Goal: Register for event/course: Sign up to attend an event or enroll in a course

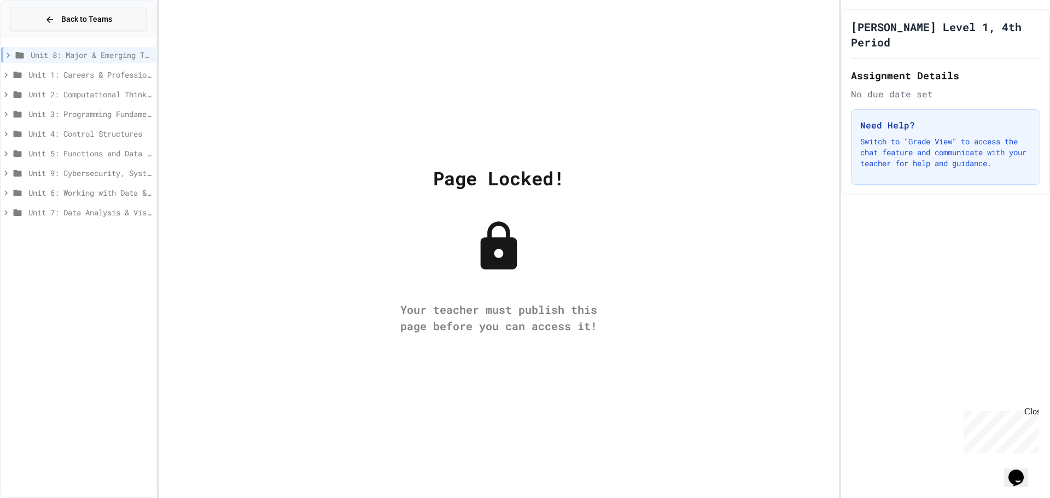
click at [101, 16] on span "Back to Teams" at bounding box center [86, 19] width 51 height 11
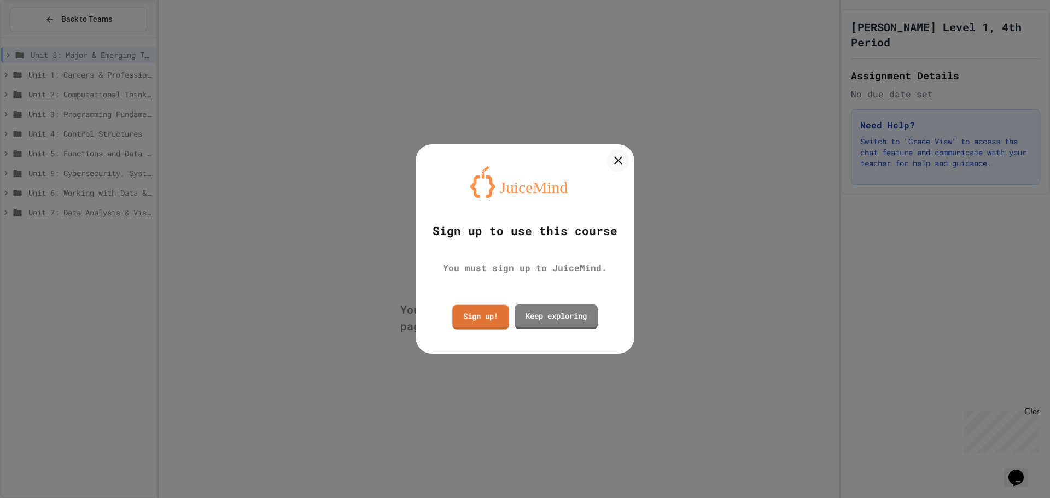
click at [478, 336] on div "Sign up to use this course You must sign up to JuiceMind. Sign up! Keep explori…" at bounding box center [524, 248] width 219 height 209
click at [478, 327] on link "Sign up!" at bounding box center [480, 315] width 52 height 26
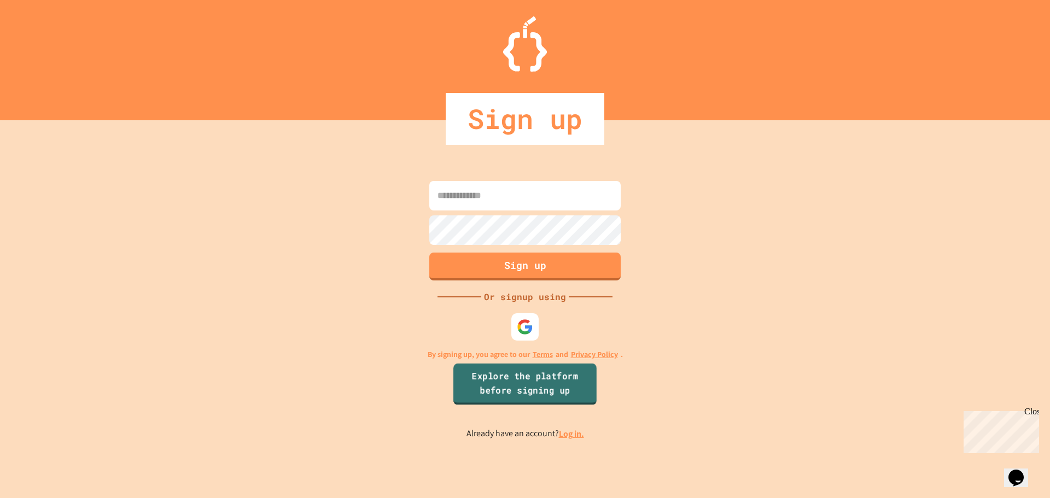
type input "**********"
click at [535, 329] on div at bounding box center [525, 326] width 29 height 29
click at [570, 429] on link "Log in." at bounding box center [571, 433] width 25 height 11
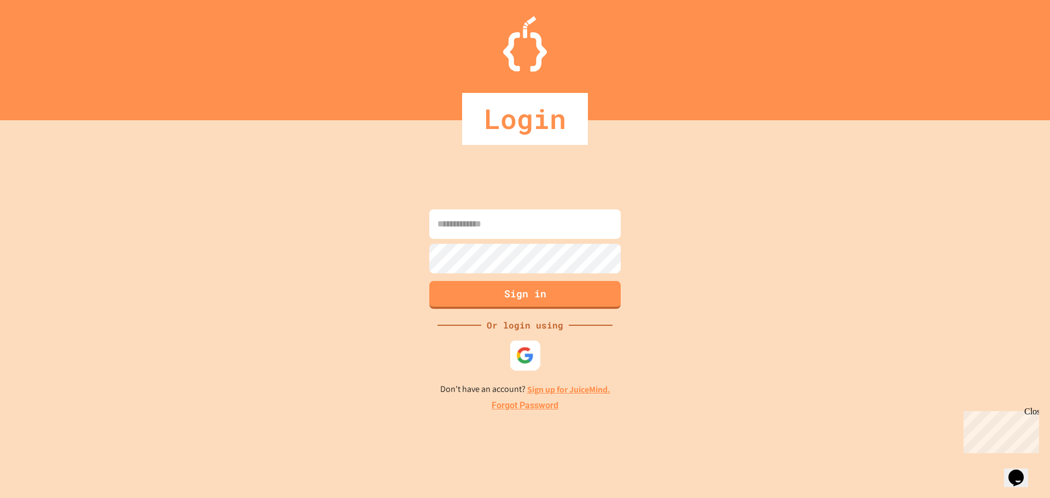
type input "**********"
click at [525, 355] on img at bounding box center [525, 355] width 18 height 18
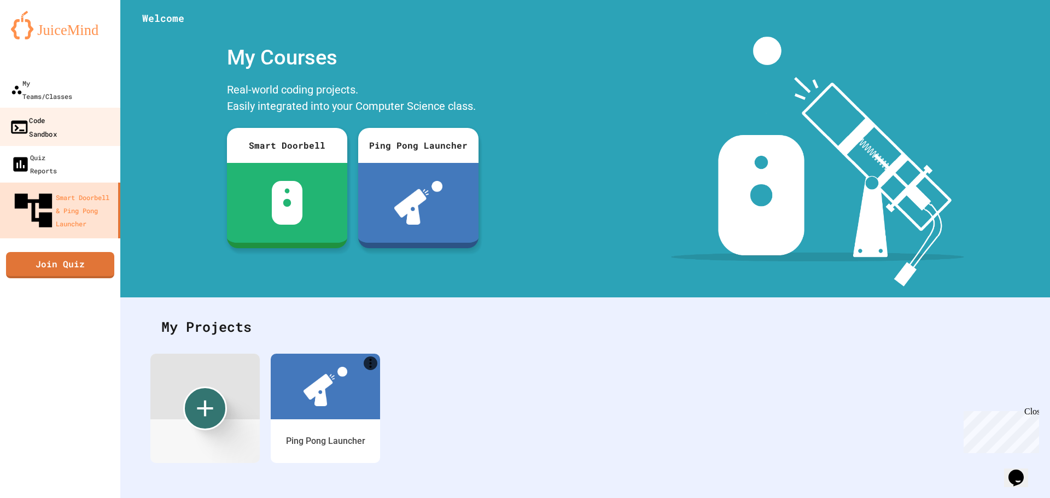
click at [93, 108] on link "Code Sandbox" at bounding box center [60, 127] width 124 height 38
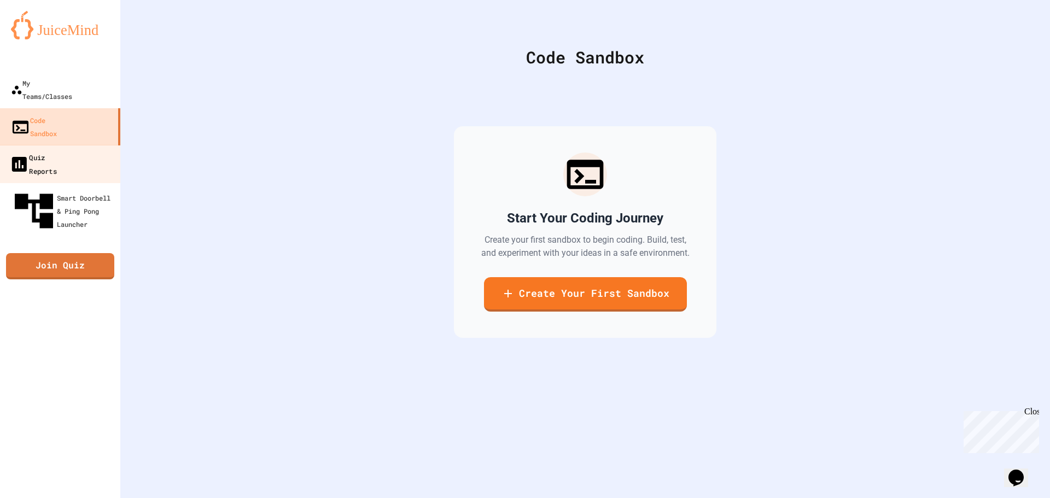
click at [85, 145] on link "Quiz Reports" at bounding box center [60, 164] width 124 height 38
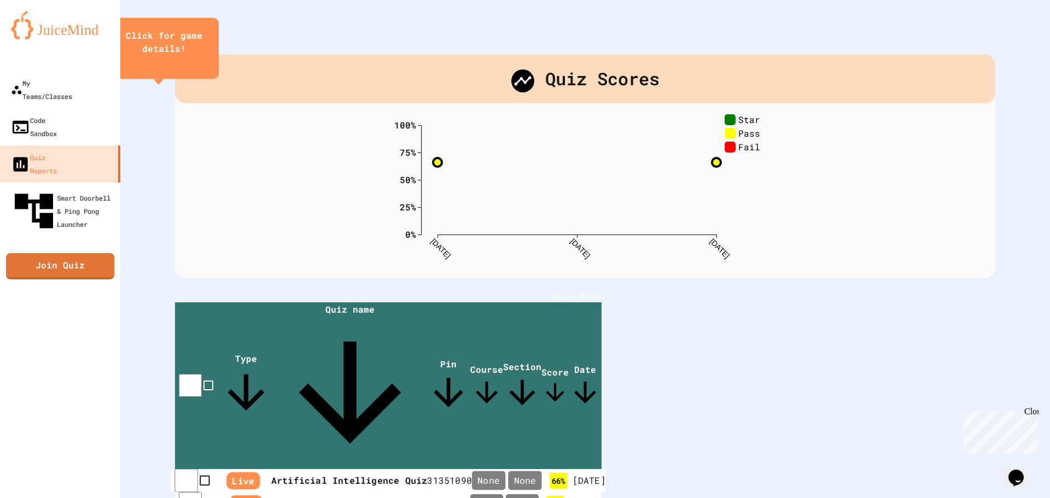
click at [309, 469] on th "Artificial Intelligence Quiz" at bounding box center [349, 481] width 156 height 24
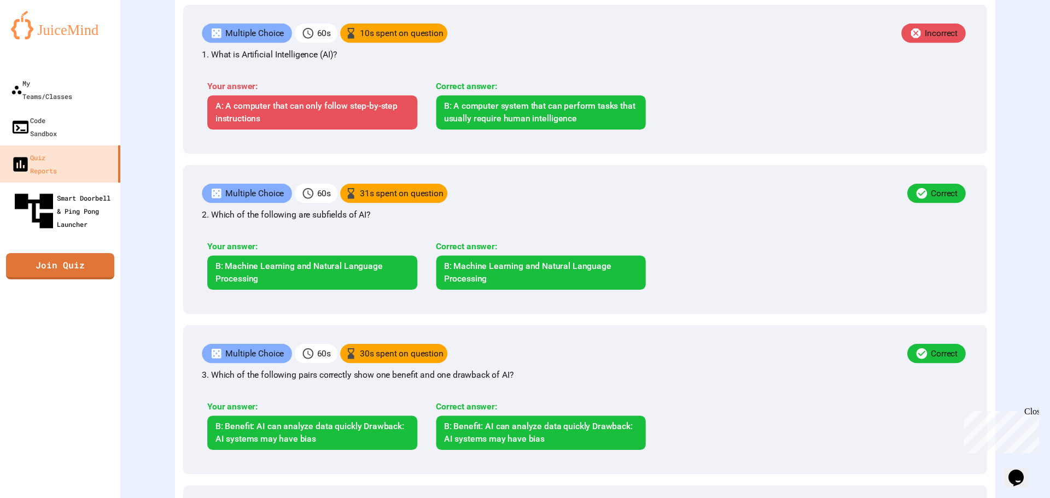
scroll to position [237, 0]
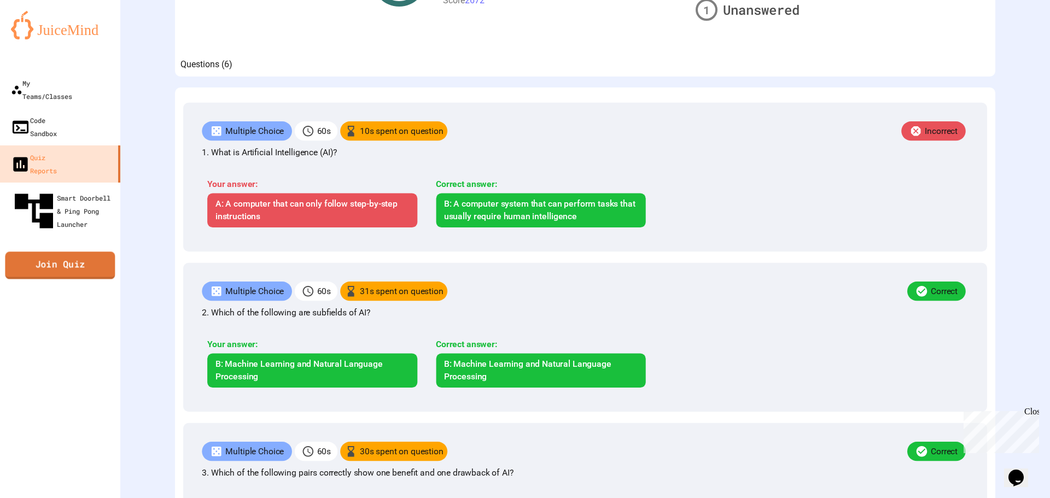
click at [48, 252] on link "Join Quiz" at bounding box center [60, 265] width 110 height 27
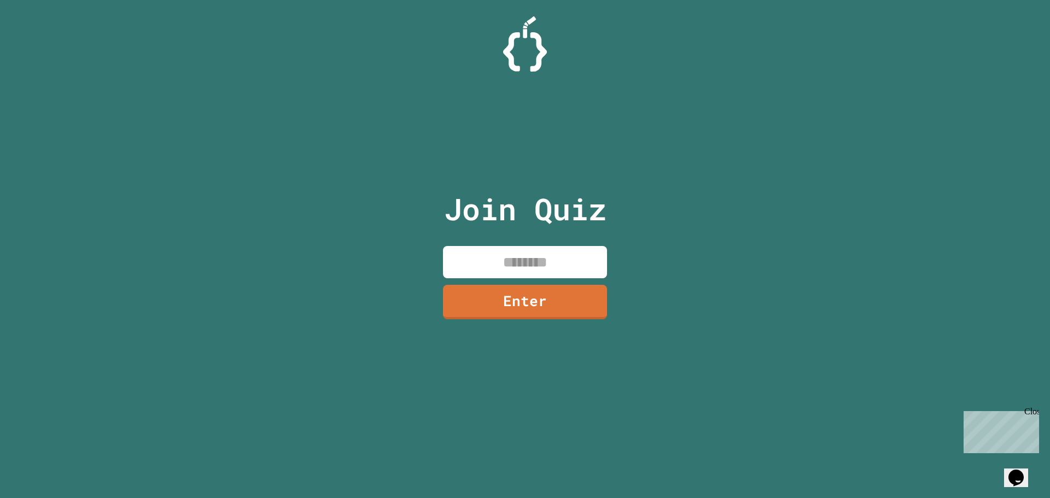
click at [479, 257] on input at bounding box center [525, 262] width 164 height 32
type input "********"
click at [486, 297] on link "Enter" at bounding box center [525, 300] width 153 height 36
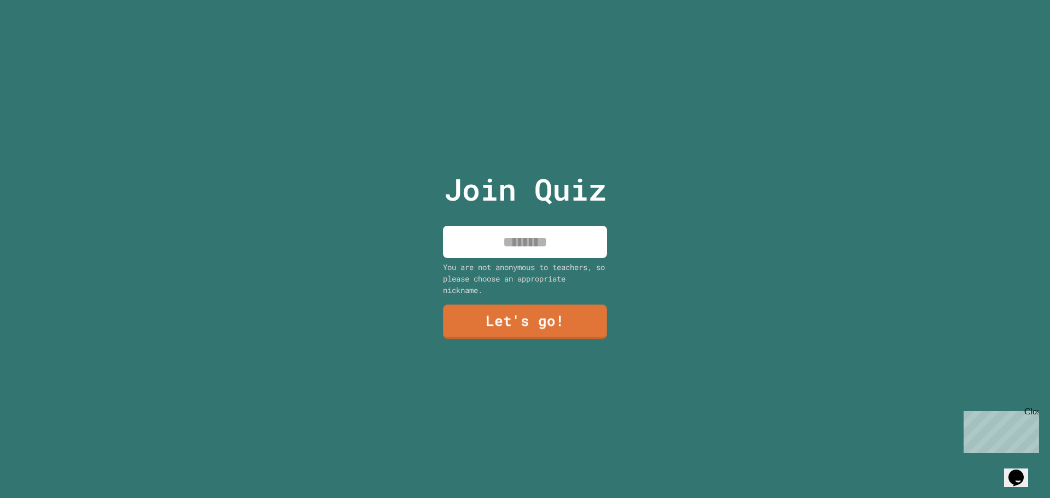
click at [481, 247] on input at bounding box center [525, 242] width 164 height 32
type input "*******"
click at [467, 331] on link "Let's go!" at bounding box center [525, 321] width 166 height 36
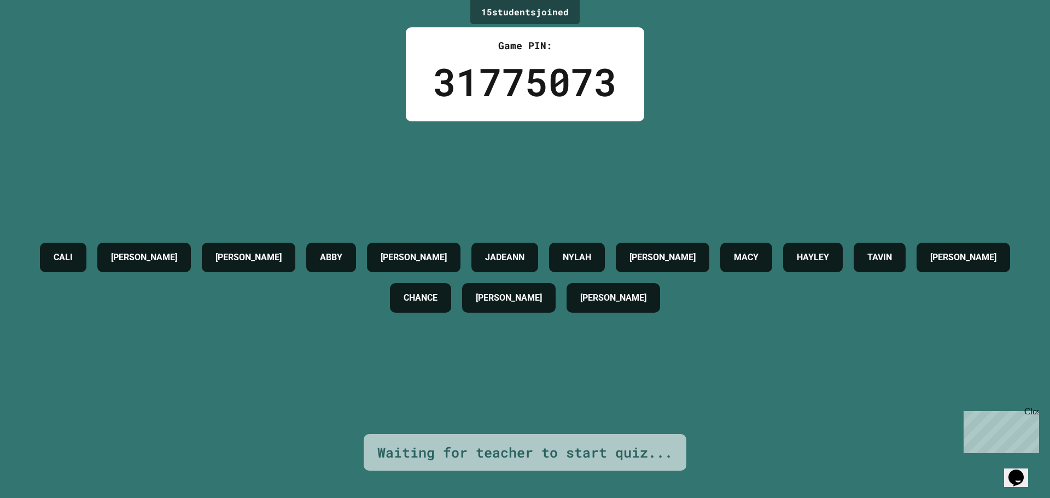
click at [282, 251] on h4 "[PERSON_NAME]" at bounding box center [248, 257] width 66 height 13
click at [342, 251] on h4 "ABBY" at bounding box center [331, 257] width 22 height 13
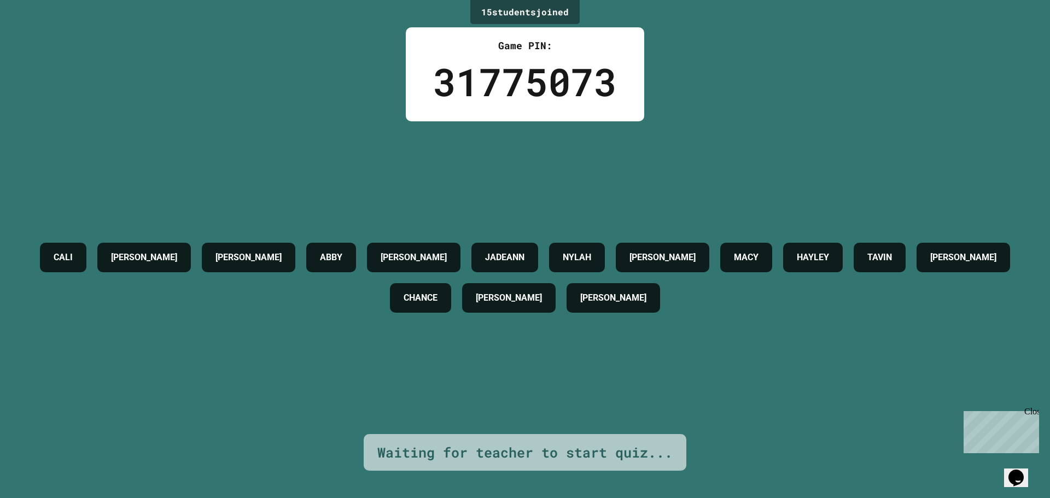
click at [506, 251] on div "CALI [PERSON_NAME] [PERSON_NAME] [PERSON_NAME] [PERSON_NAME] [PERSON_NAME] [PER…" at bounding box center [524, 277] width 995 height 81
click at [460, 252] on div "[PERSON_NAME]" at bounding box center [413, 258] width 93 height 30
click at [460, 251] on div "[PERSON_NAME]" at bounding box center [413, 258] width 93 height 30
click at [460, 253] on div "[PERSON_NAME]" at bounding box center [413, 258] width 93 height 30
click at [447, 253] on h4 "[PERSON_NAME]" at bounding box center [413, 257] width 66 height 13
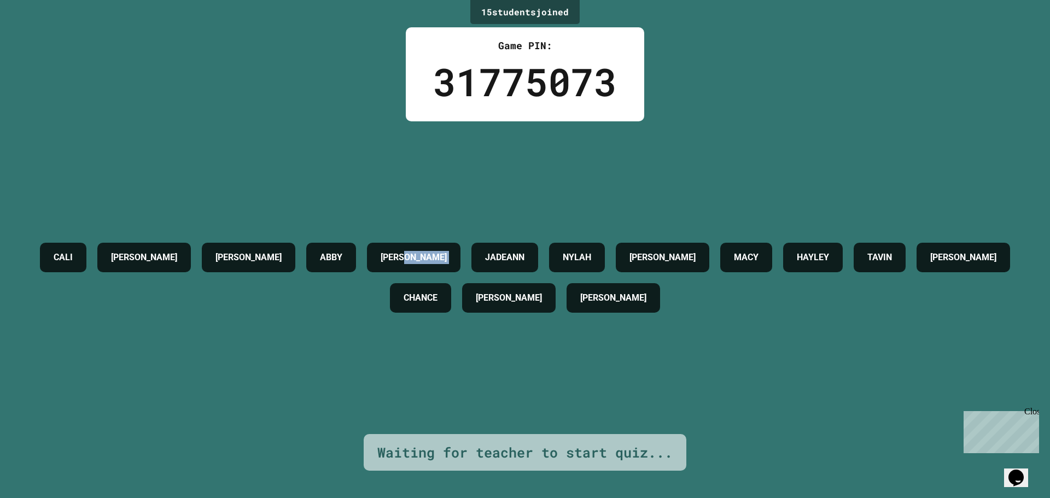
click at [447, 253] on h4 "[PERSON_NAME]" at bounding box center [413, 257] width 66 height 13
click at [447, 251] on h4 "[PERSON_NAME]" at bounding box center [413, 257] width 66 height 13
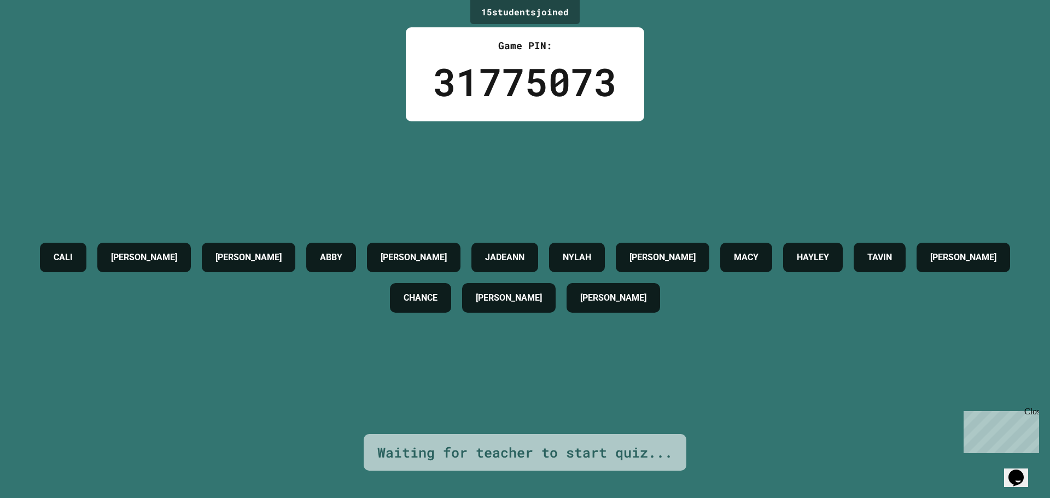
click at [524, 254] on h4 "JADEANN" at bounding box center [504, 257] width 39 height 13
click at [591, 251] on h4 "NYLAH" at bounding box center [577, 257] width 28 height 13
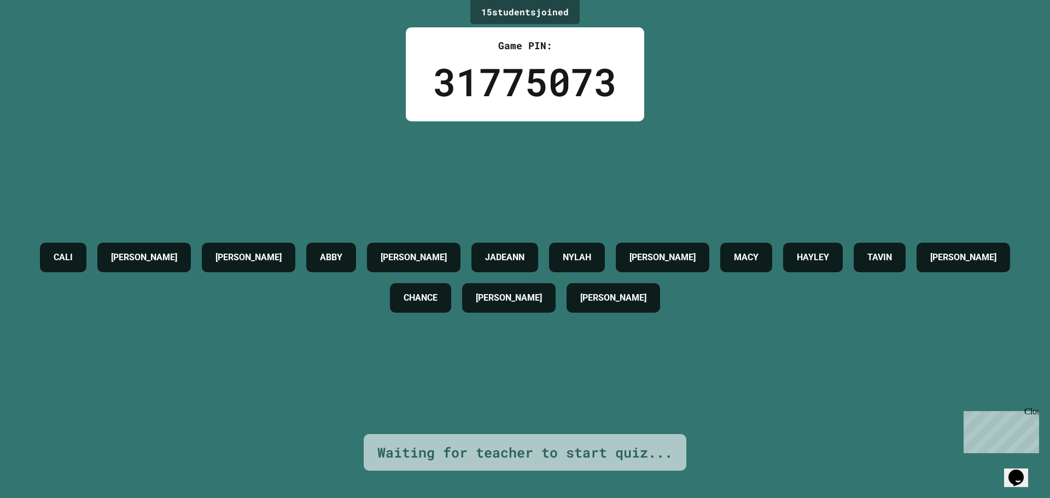
click at [591, 251] on h4 "NYLAH" at bounding box center [577, 257] width 28 height 13
click at [695, 252] on h4 "[PERSON_NAME]" at bounding box center [662, 257] width 66 height 13
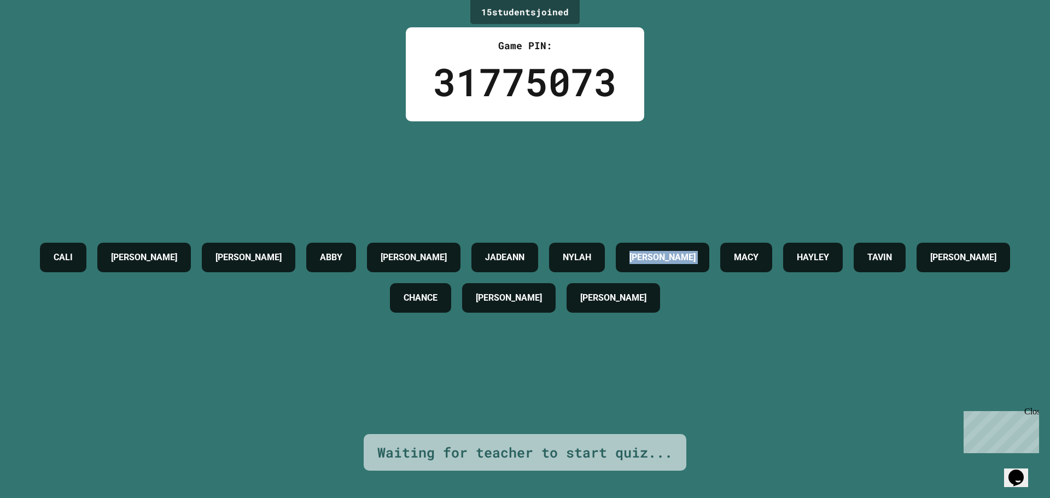
drag, startPoint x: 779, startPoint y: 252, endPoint x: 748, endPoint y: 297, distance: 54.7
click at [695, 257] on h4 "[PERSON_NAME]" at bounding box center [662, 257] width 66 height 13
click at [660, 312] on div "[PERSON_NAME]" at bounding box center [612, 298] width 93 height 30
click at [660, 311] on div "[PERSON_NAME]" at bounding box center [612, 298] width 93 height 30
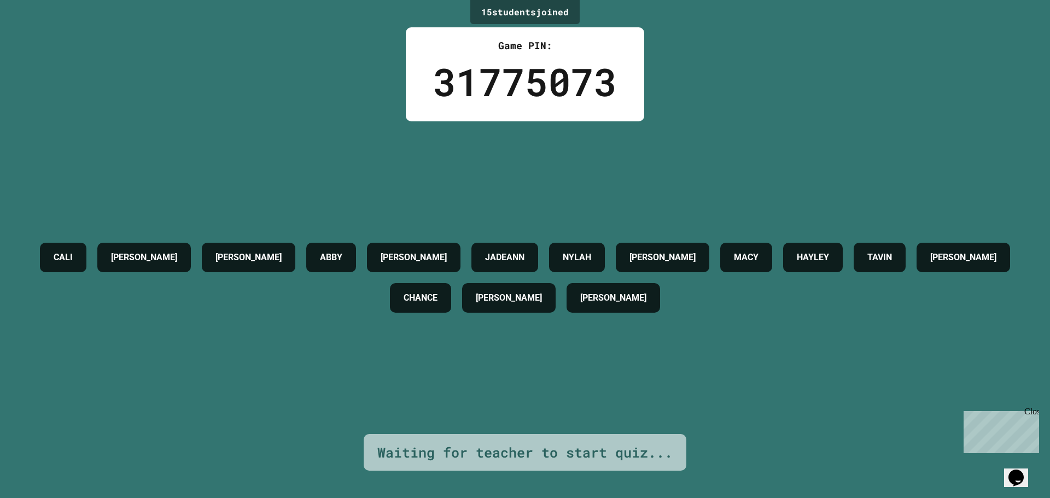
drag, startPoint x: 652, startPoint y: 322, endPoint x: 645, endPoint y: 320, distance: 8.0
click at [652, 318] on div "CALI [PERSON_NAME] [PERSON_NAME] [PERSON_NAME] [PERSON_NAME] [PERSON_NAME] [PER…" at bounding box center [524, 277] width 995 height 81
click at [643, 318] on div "CALI [PERSON_NAME] [PERSON_NAME] [PERSON_NAME] [PERSON_NAME] [PERSON_NAME] [PER…" at bounding box center [524, 277] width 995 height 81
click at [555, 313] on div "[PERSON_NAME]" at bounding box center [508, 298] width 93 height 30
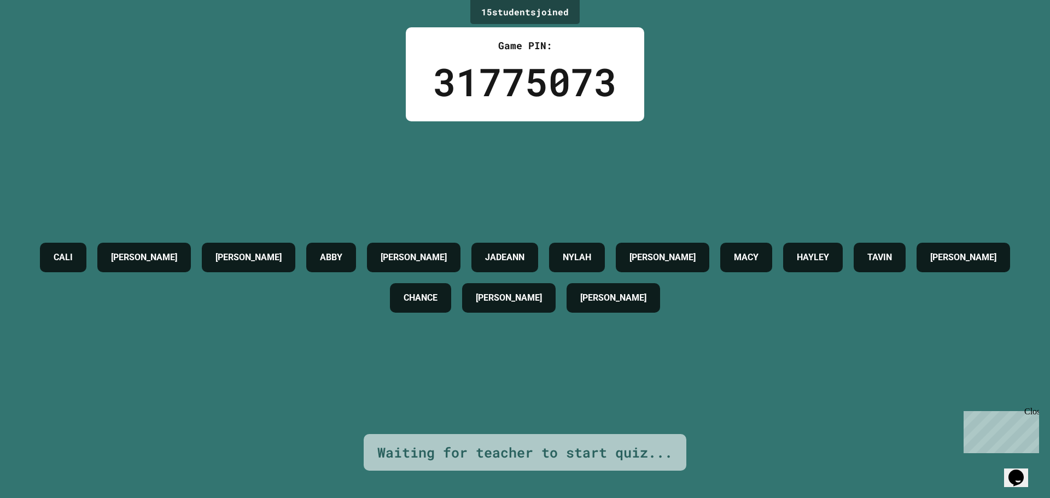
click at [437, 302] on h4 "CHANCE" at bounding box center [420, 297] width 34 height 13
click at [437, 298] on h4 "CHANCE" at bounding box center [420, 297] width 34 height 13
click at [437, 297] on h4 "CHANCE" at bounding box center [420, 297] width 34 height 13
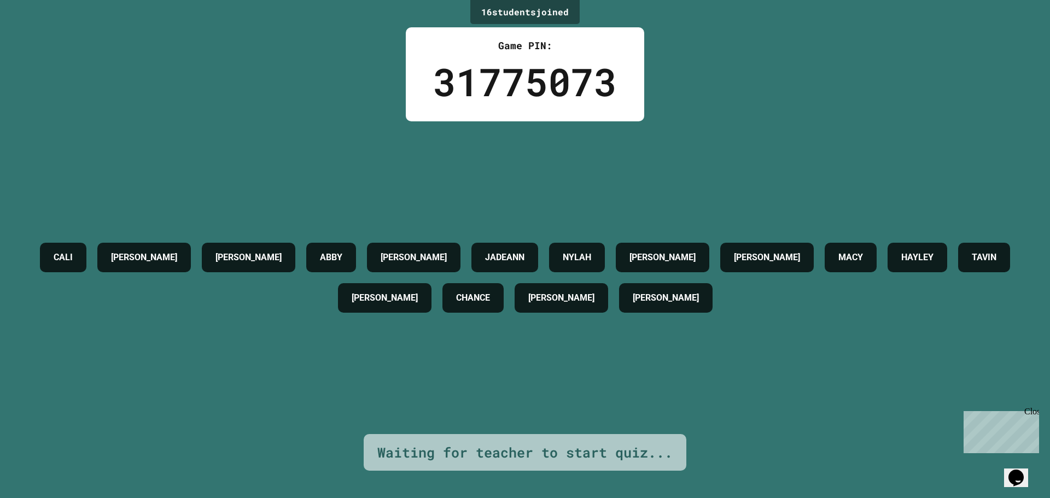
click at [418, 298] on h4 "[PERSON_NAME]" at bounding box center [385, 297] width 66 height 13
click at [887, 272] on div "HAYLEY" at bounding box center [917, 258] width 60 height 30
click at [901, 264] on h4 "HAYLEY" at bounding box center [917, 257] width 32 height 13
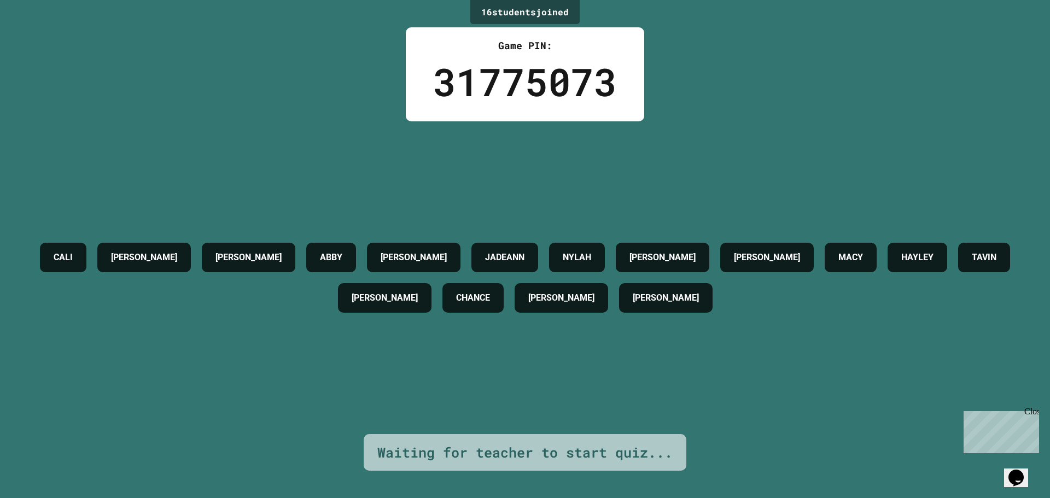
click at [838, 264] on h4 "MACY" at bounding box center [850, 257] width 25 height 13
click at [971, 264] on h4 "TAVIN" at bounding box center [983, 257] width 25 height 13
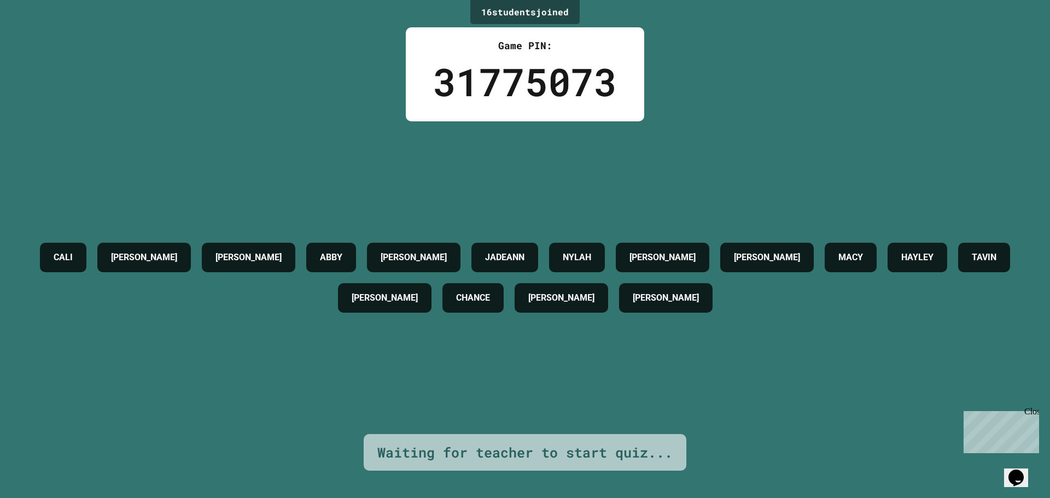
click at [282, 255] on h4 "[PERSON_NAME]" at bounding box center [248, 257] width 66 height 13
click at [282, 254] on h4 "[PERSON_NAME]" at bounding box center [248, 257] width 66 height 13
click at [342, 251] on h4 "ABBY" at bounding box center [331, 257] width 22 height 13
drag, startPoint x: 427, startPoint y: 246, endPoint x: 434, endPoint y: 246, distance: 7.1
click at [342, 251] on h4 "ABBY" at bounding box center [331, 257] width 22 height 13
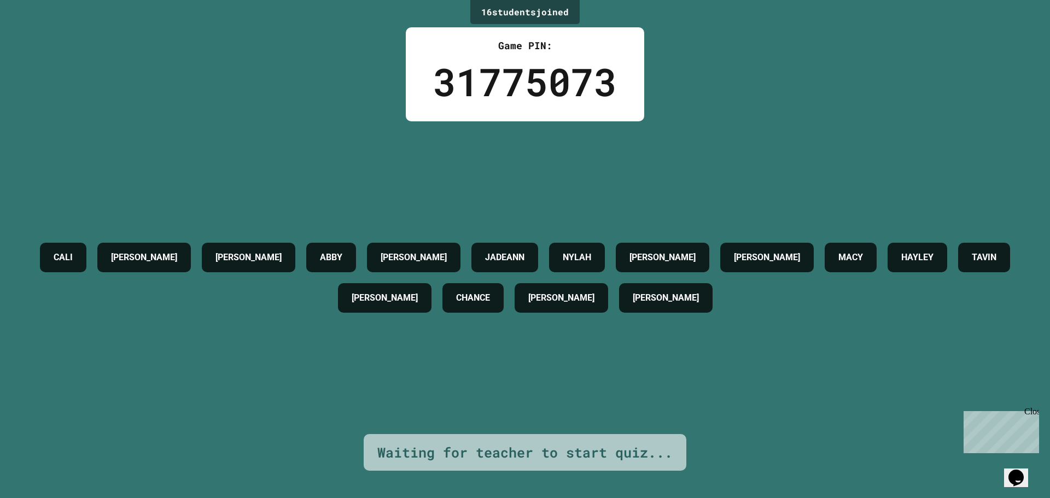
click at [460, 253] on div "[PERSON_NAME]" at bounding box center [413, 258] width 93 height 30
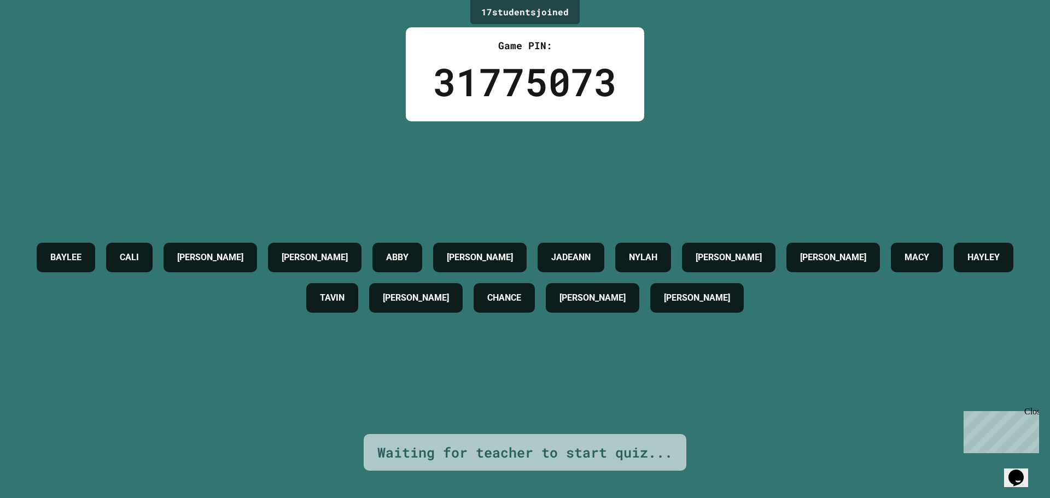
click at [408, 254] on h4 "ABBY" at bounding box center [397, 257] width 22 height 13
click at [513, 251] on h4 "[PERSON_NAME]" at bounding box center [480, 257] width 66 height 13
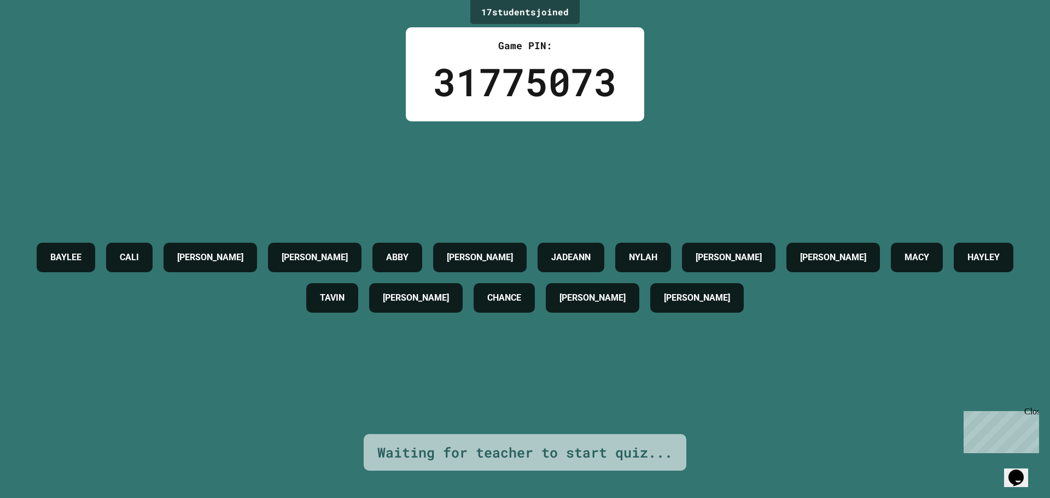
click at [590, 251] on h4 "JADEANN" at bounding box center [570, 257] width 39 height 13
click at [657, 251] on h4 "NYLAH" at bounding box center [643, 257] width 28 height 13
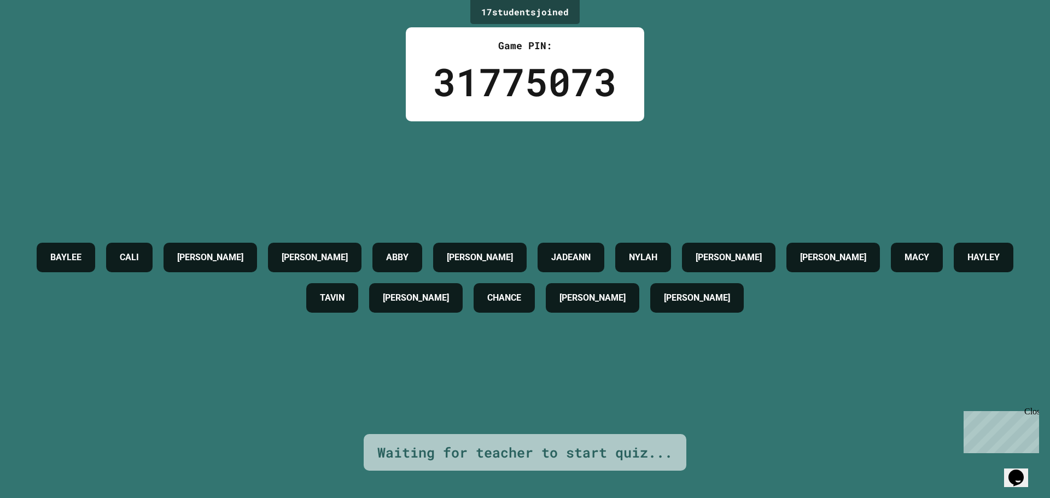
click at [762, 251] on h4 "[PERSON_NAME]" at bounding box center [728, 257] width 66 height 13
click at [81, 252] on h4 "BAYLEE" at bounding box center [65, 257] width 31 height 13
click at [81, 254] on h4 "BAYLEE" at bounding box center [65, 257] width 31 height 13
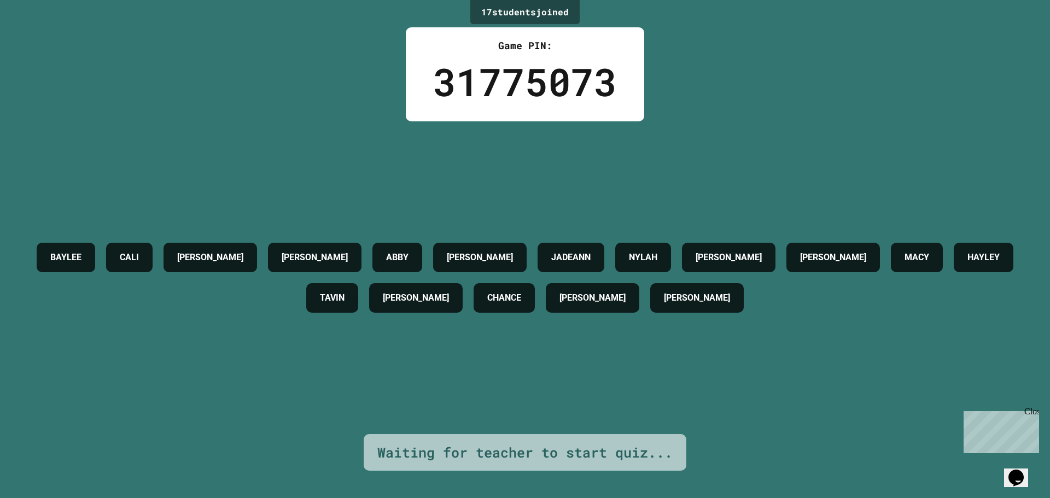
click at [81, 254] on h4 "BAYLEE" at bounding box center [65, 257] width 31 height 13
drag, startPoint x: 137, startPoint y: 253, endPoint x: 110, endPoint y: 10, distance: 244.2
click at [81, 251] on h4 "BAYLEE" at bounding box center [65, 257] width 31 height 13
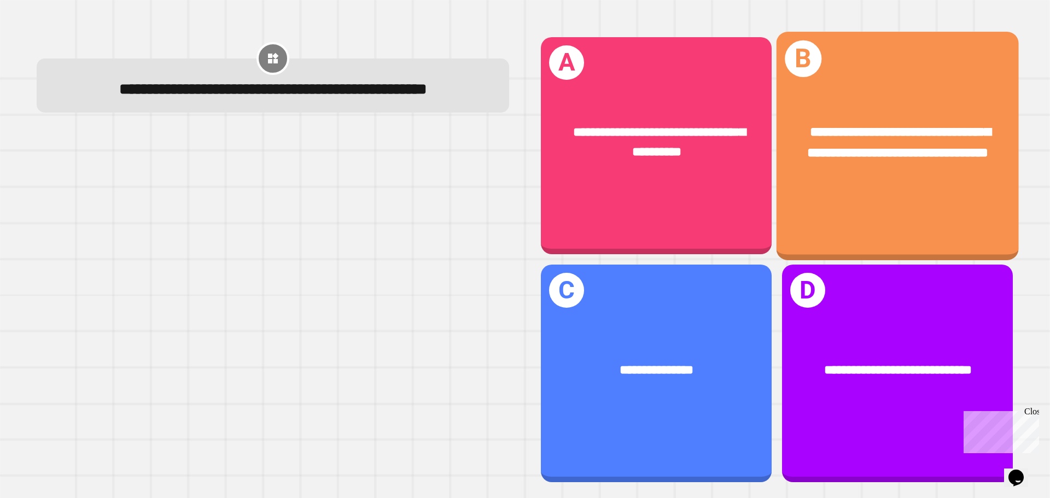
click at [984, 172] on div "**********" at bounding box center [897, 143] width 242 height 94
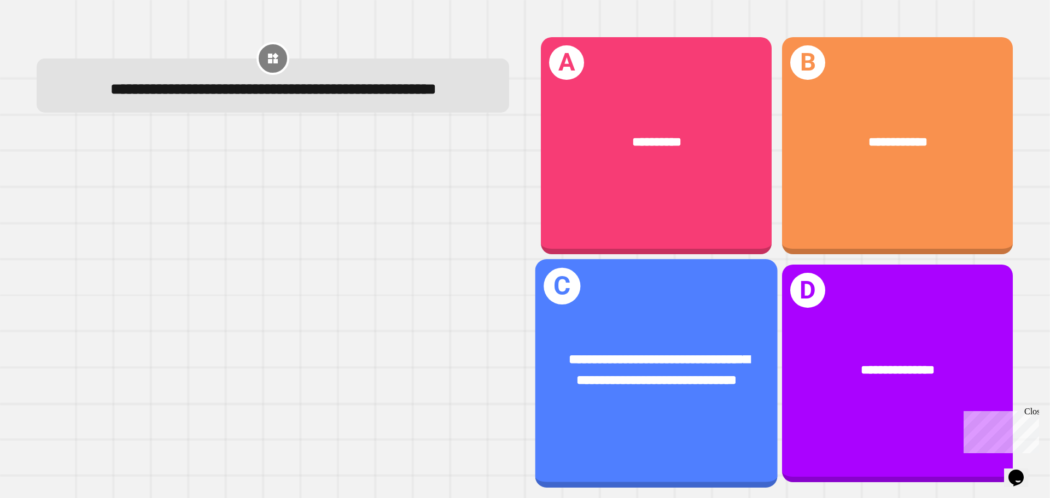
click at [710, 381] on div "**********" at bounding box center [656, 370] width 189 height 41
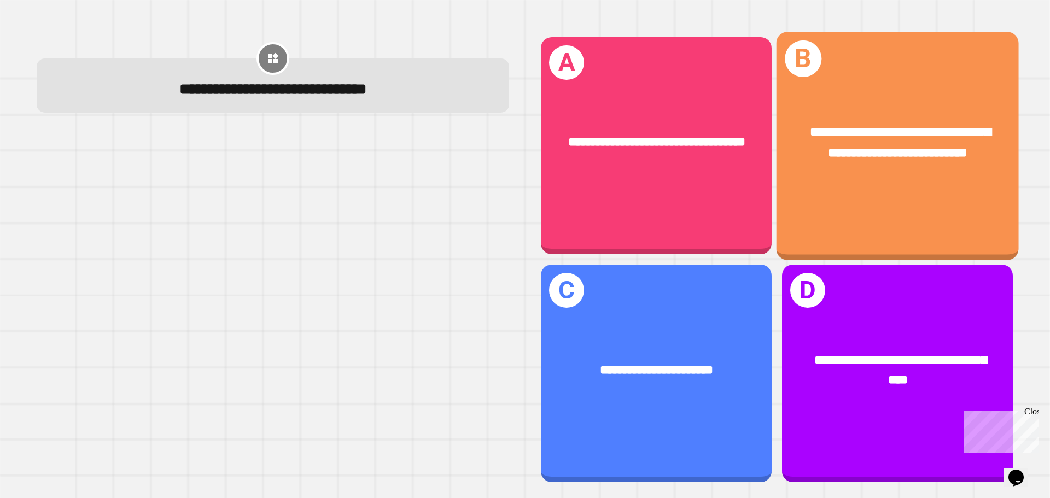
click at [868, 212] on div "**********" at bounding box center [897, 146] width 242 height 228
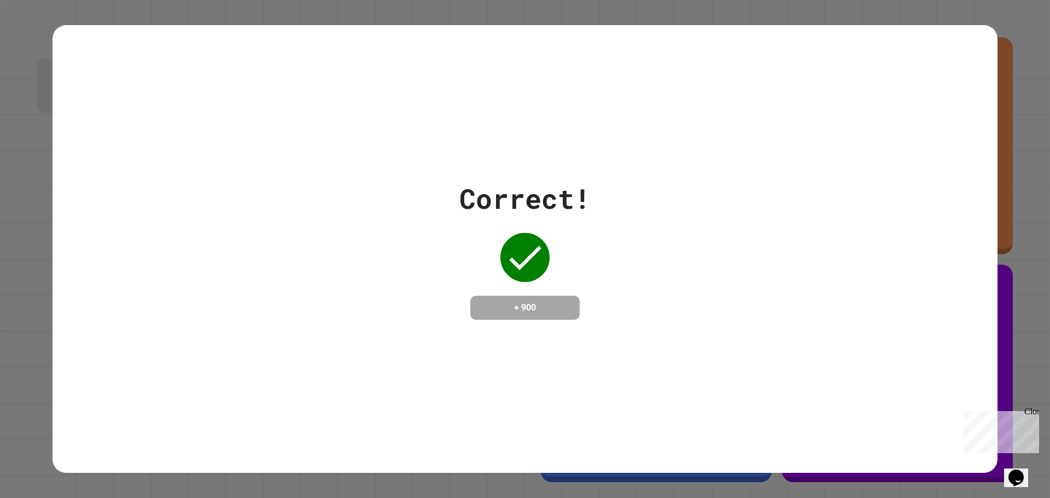
drag, startPoint x: 758, startPoint y: 198, endPoint x: 769, endPoint y: 197, distance: 11.1
click at [768, 196] on div "Correct! + 900" at bounding box center [524, 249] width 945 height 142
click at [813, 203] on div "Correct! + 900" at bounding box center [524, 249] width 945 height 142
click at [817, 206] on div "Correct! + 900" at bounding box center [524, 249] width 945 height 142
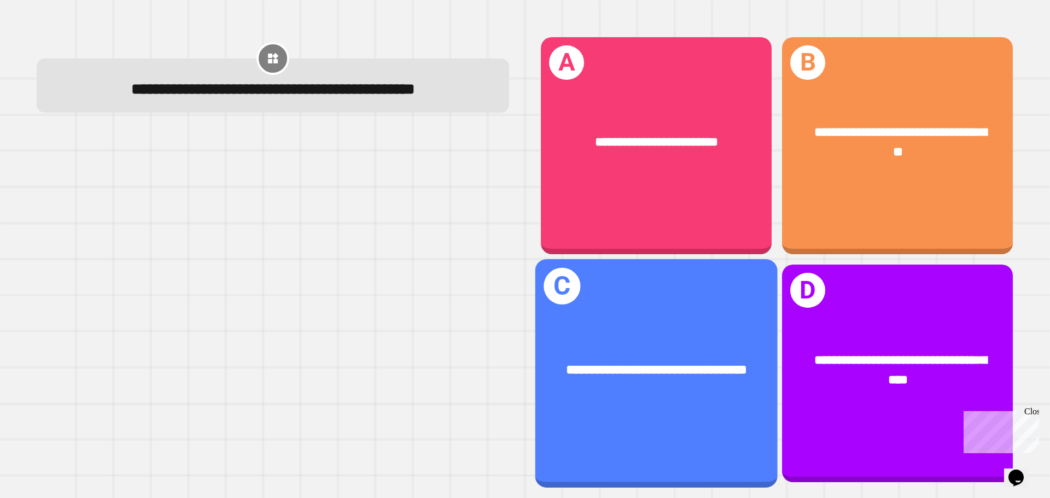
click at [710, 362] on div "**********" at bounding box center [656, 370] width 189 height 20
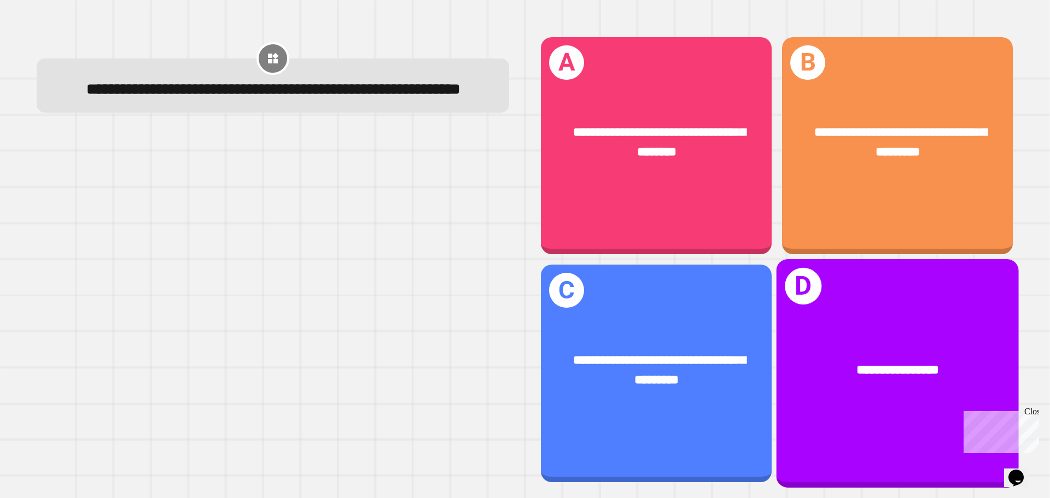
click at [816, 360] on div "**********" at bounding box center [897, 370] width 189 height 20
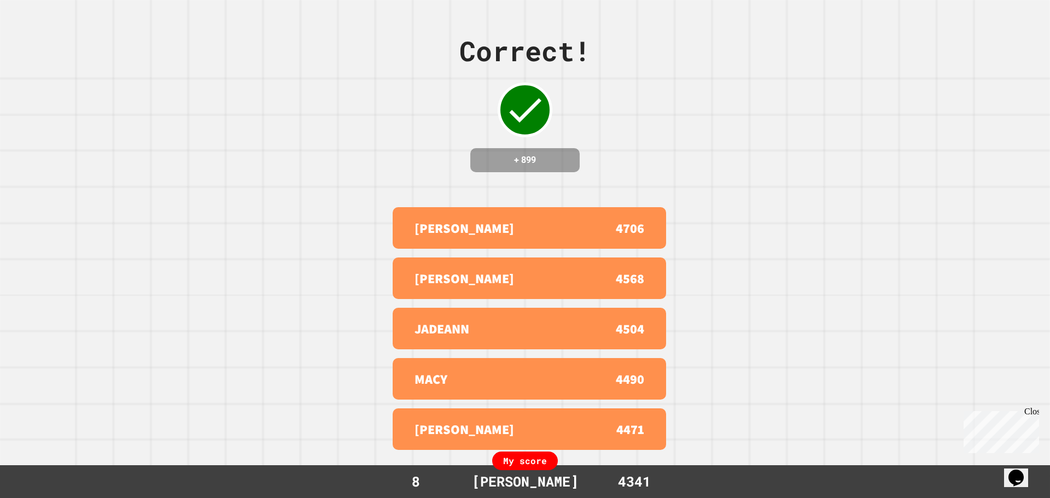
click at [483, 319] on div "JADEANN" at bounding box center [471, 329] width 115 height 20
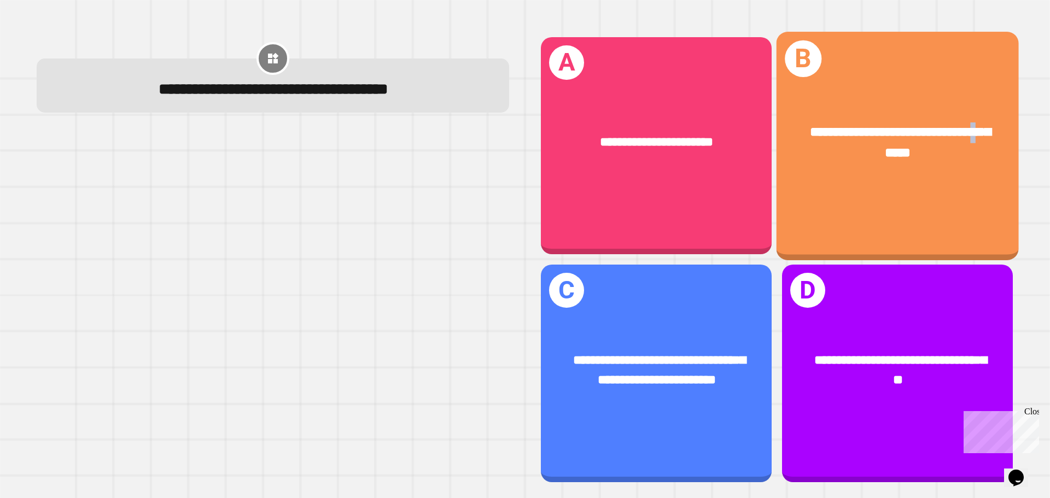
click at [872, 142] on span "**********" at bounding box center [900, 142] width 181 height 34
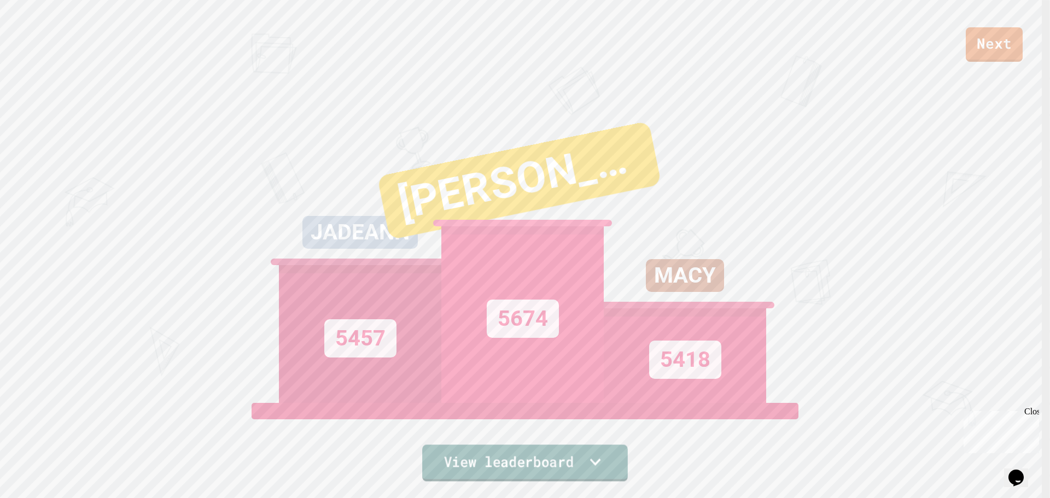
click at [568, 463] on link "View leaderboard" at bounding box center [525, 462] width 206 height 37
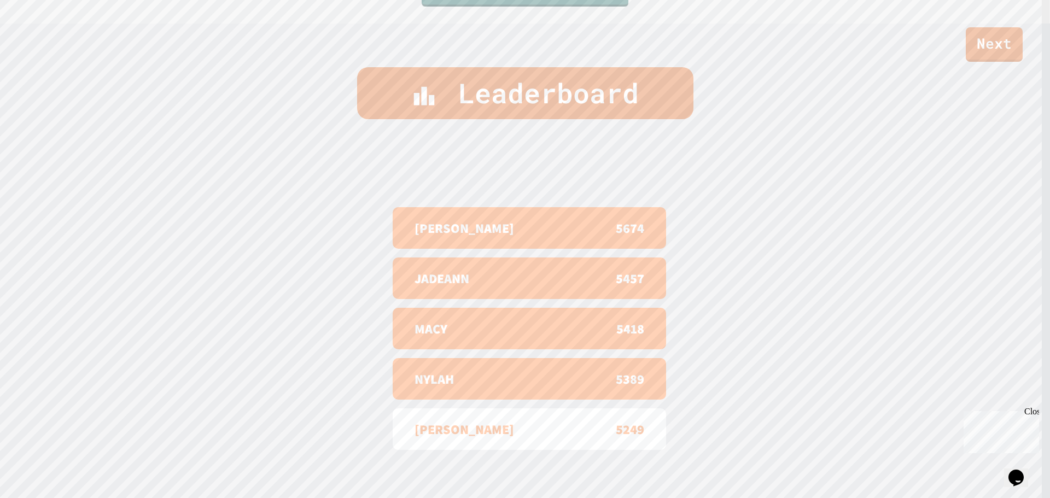
scroll to position [494, 0]
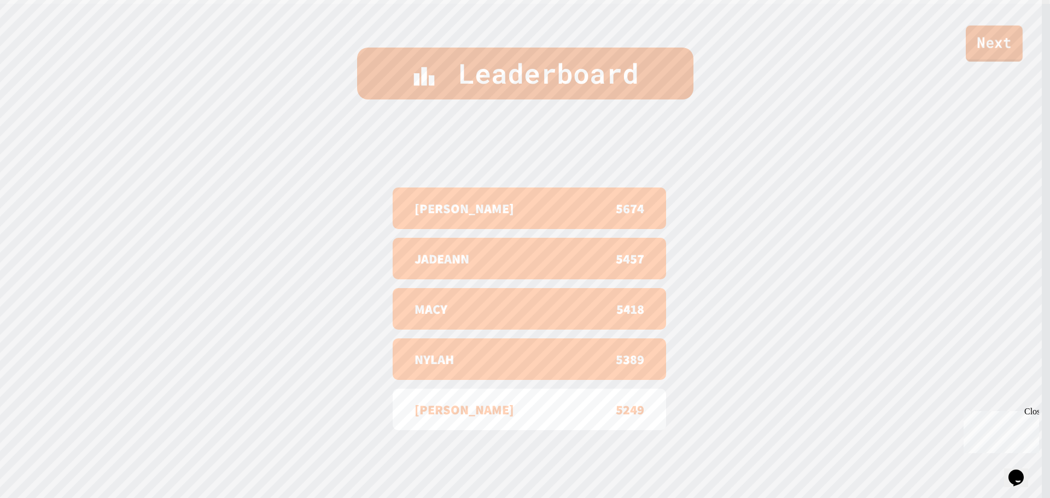
click at [989, 52] on link "Next" at bounding box center [993, 44] width 57 height 36
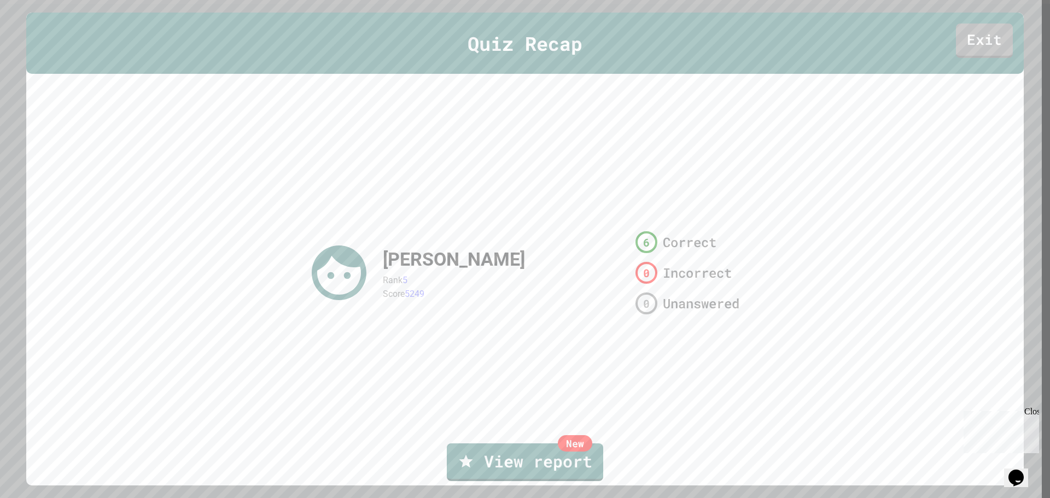
click at [997, 28] on link "Exit" at bounding box center [984, 41] width 57 height 34
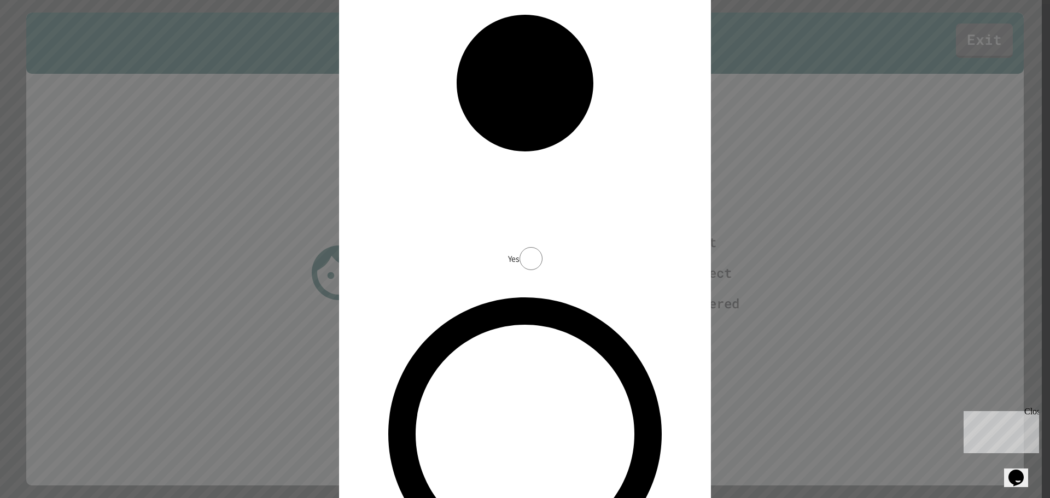
drag, startPoint x: 518, startPoint y: 320, endPoint x: 521, endPoint y: 333, distance: 12.9
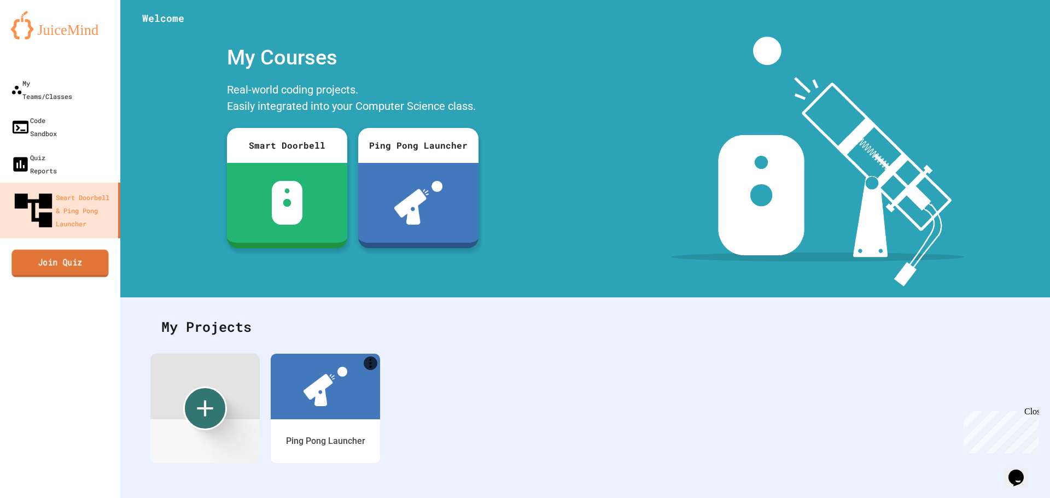
click at [29, 249] on link "Join Quiz" at bounding box center [59, 262] width 97 height 27
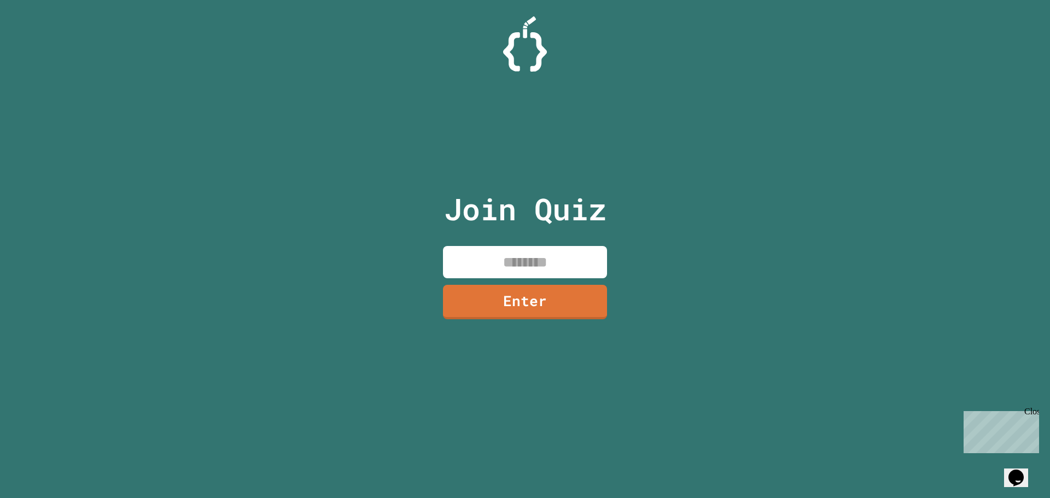
drag, startPoint x: 467, startPoint y: 272, endPoint x: 467, endPoint y: 266, distance: 5.5
click at [467, 268] on input at bounding box center [525, 262] width 164 height 32
type input "********"
click at [505, 302] on link "Enter" at bounding box center [525, 301] width 162 height 36
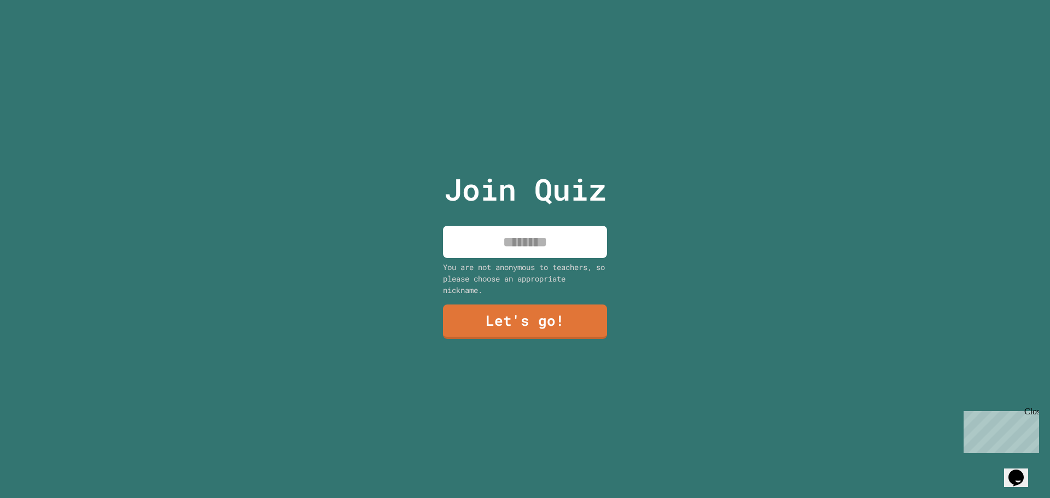
drag, startPoint x: 500, startPoint y: 238, endPoint x: 487, endPoint y: 250, distance: 17.4
click at [499, 238] on input at bounding box center [525, 242] width 164 height 32
type input "*******"
click at [562, 322] on link "Let's go!" at bounding box center [525, 320] width 153 height 36
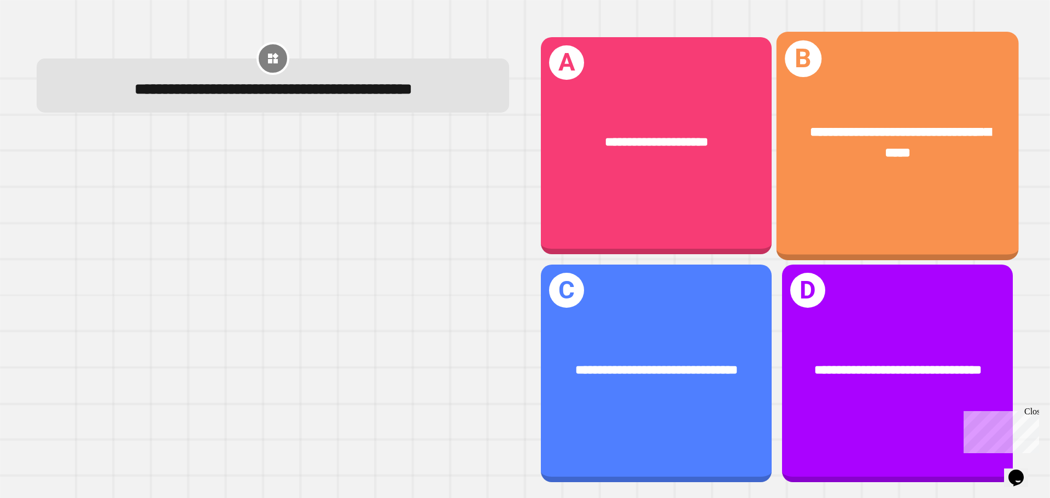
click at [838, 206] on div "**********" at bounding box center [897, 146] width 242 height 228
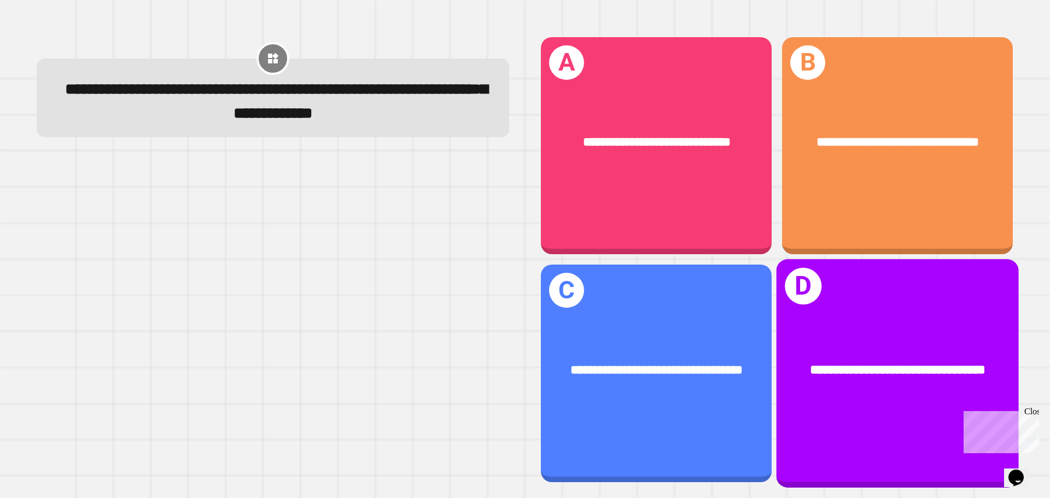
click at [891, 303] on div "**********" at bounding box center [897, 373] width 242 height 228
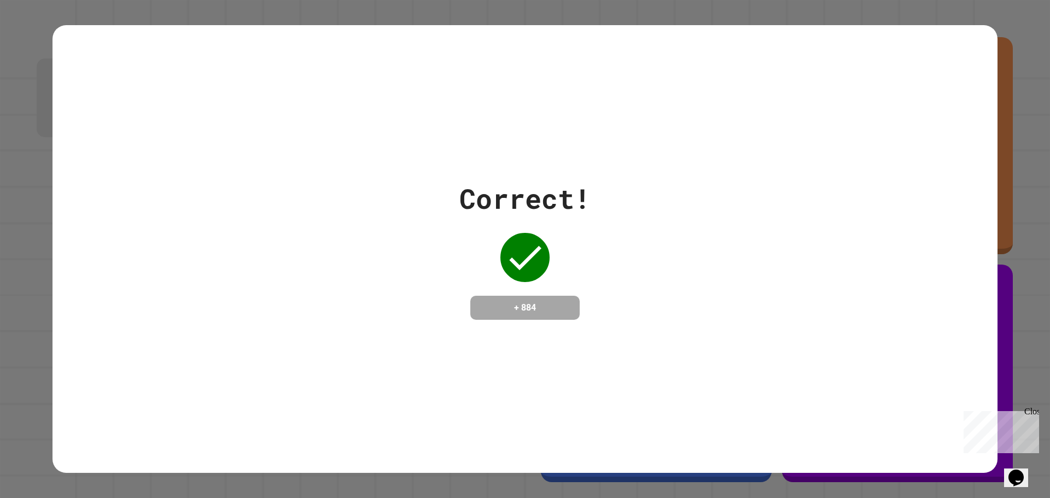
click at [844, 138] on div "Correct! + 884" at bounding box center [524, 249] width 945 height 448
drag, startPoint x: 842, startPoint y: 139, endPoint x: 825, endPoint y: 151, distance: 21.2
click at [840, 143] on div "Correct! + 884" at bounding box center [524, 249] width 945 height 448
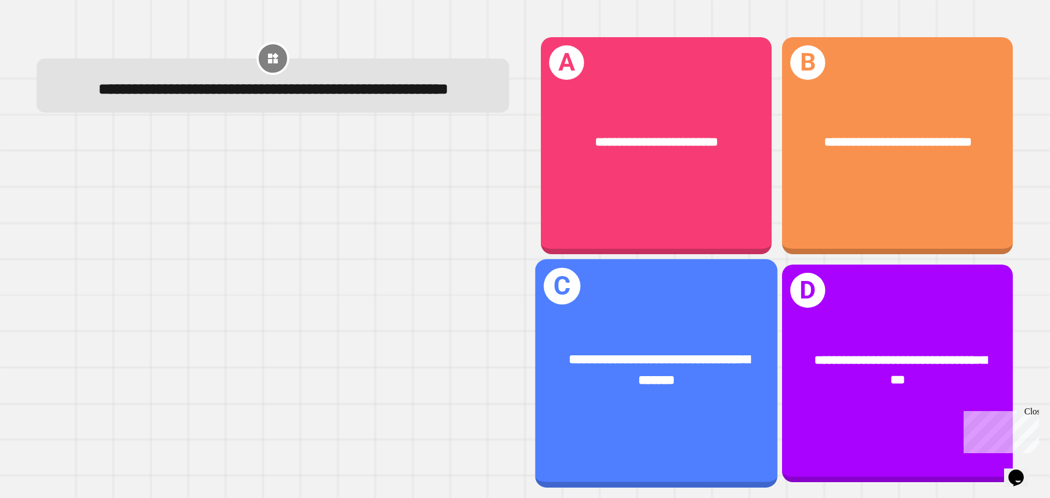
click at [639, 305] on div "**********" at bounding box center [656, 373] width 242 height 228
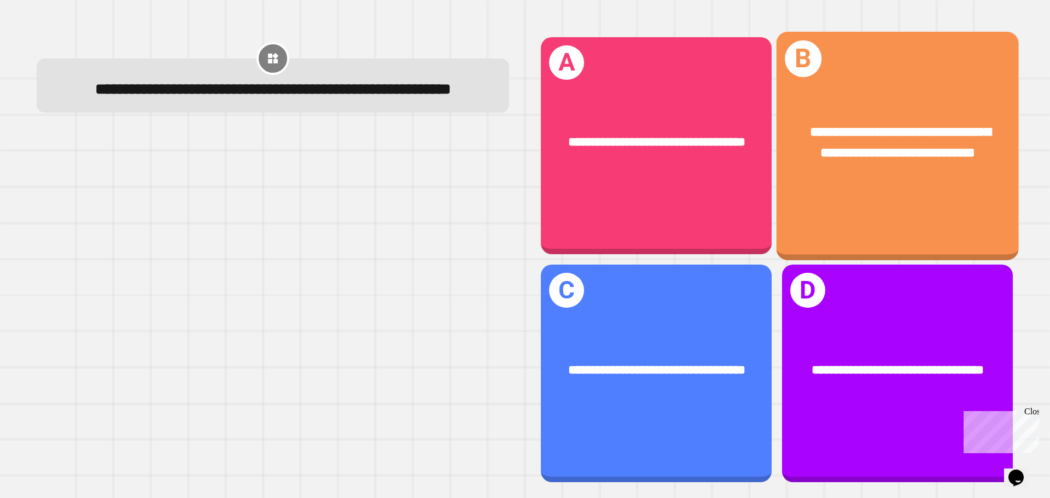
click at [869, 190] on div "**********" at bounding box center [897, 143] width 242 height 94
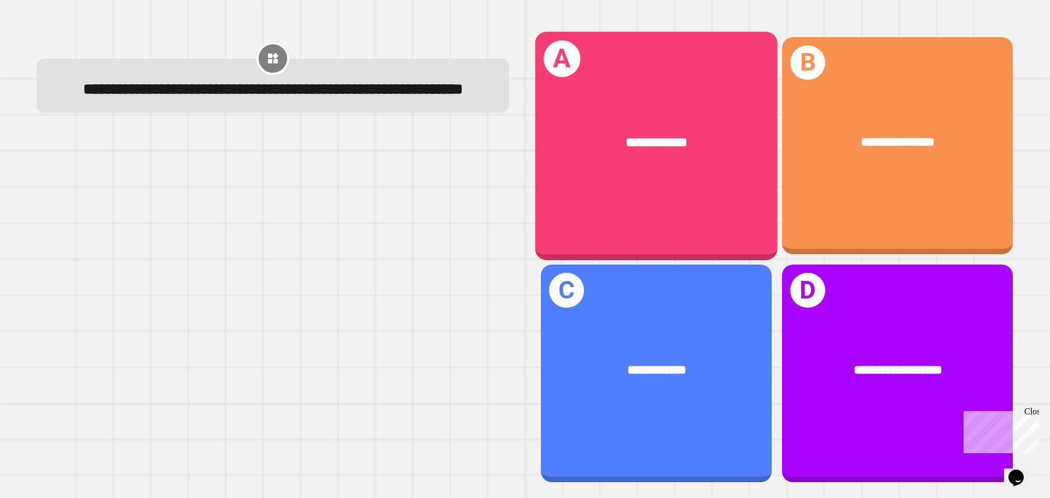
click at [713, 192] on div "**********" at bounding box center [656, 146] width 242 height 228
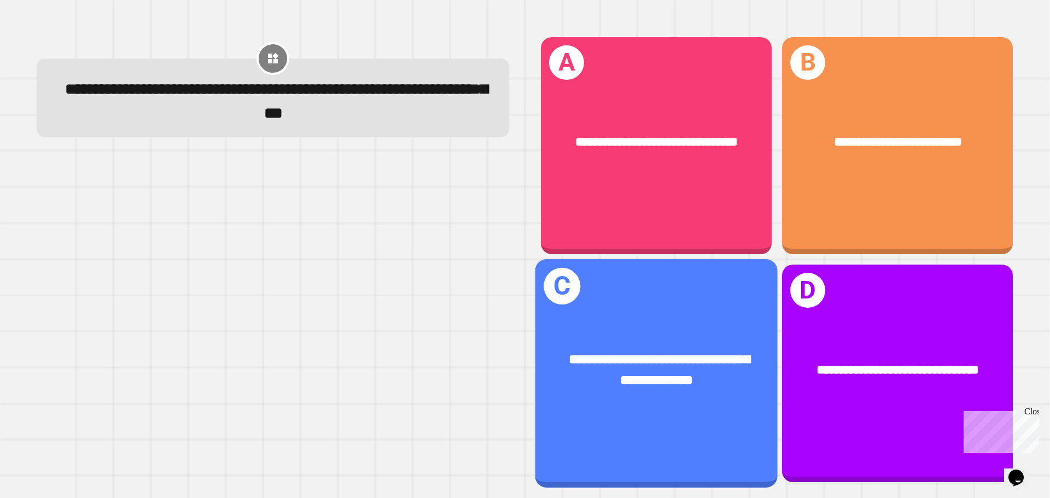
click at [653, 366] on span "**********" at bounding box center [659, 370] width 181 height 34
